Goal: Navigation & Orientation: Find specific page/section

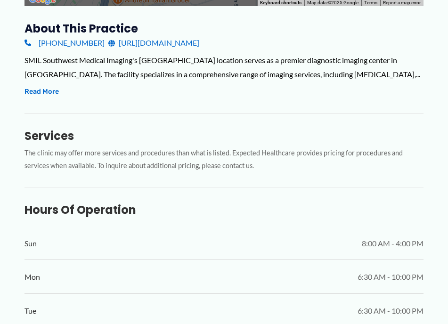
scroll to position [424, 0]
